Goal: Find specific page/section: Find specific page/section

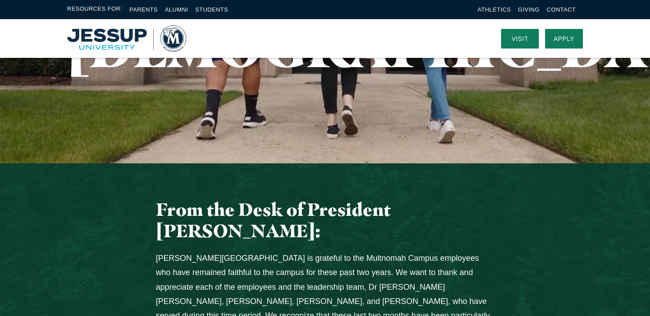
scroll to position [219, 0]
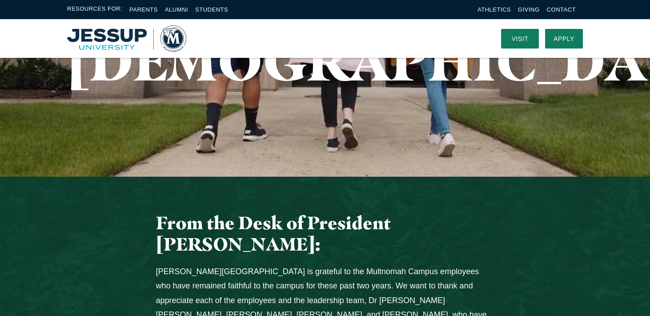
click at [175, 42] on img "Home" at bounding box center [126, 38] width 119 height 27
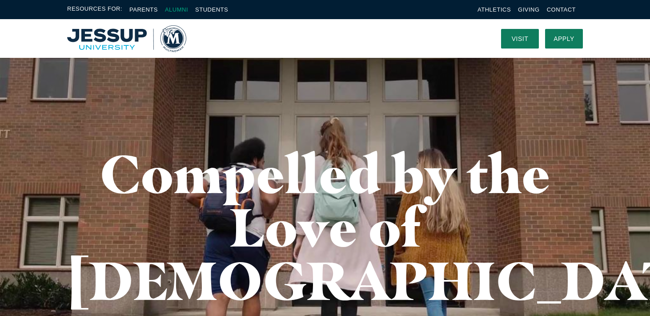
click at [175, 8] on link "Alumni" at bounding box center [176, 9] width 23 height 7
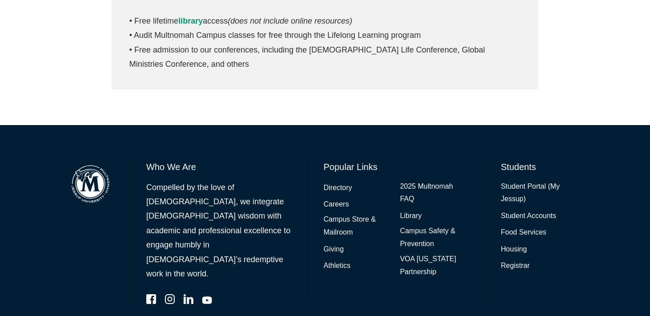
scroll to position [498, 0]
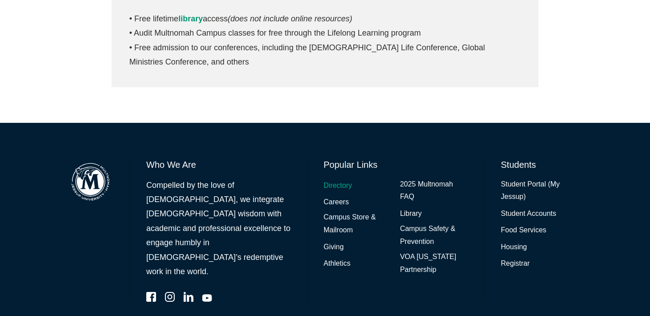
click at [334, 182] on link "Directory" at bounding box center [337, 185] width 28 height 13
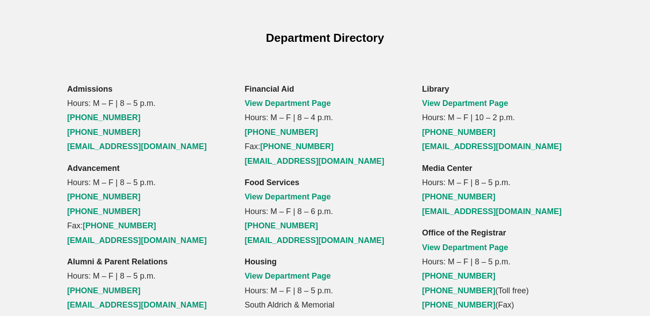
scroll to position [627, 0]
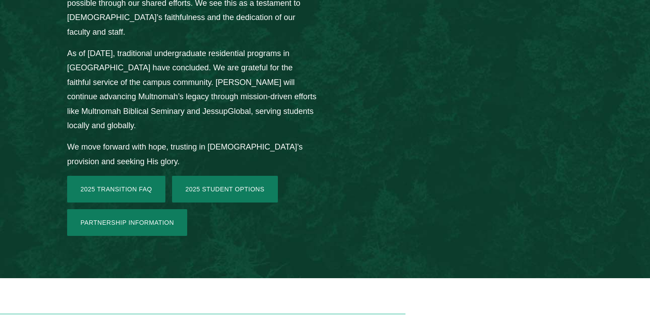
scroll to position [1445, 0]
